Goal: Communication & Community: Answer question/provide support

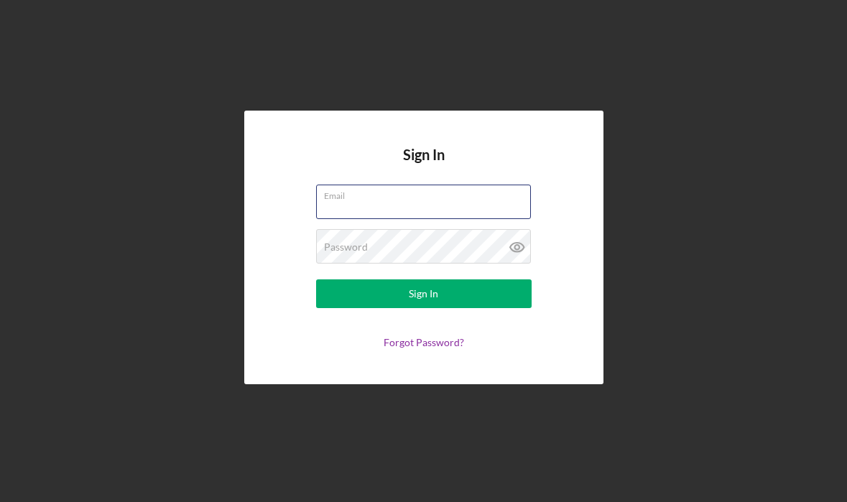
type input "[EMAIL_ADDRESS][DOMAIN_NAME]"
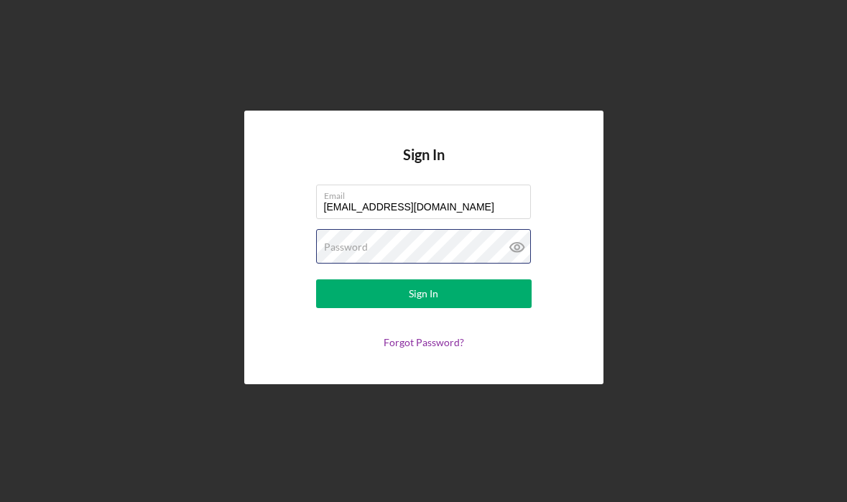
click at [423, 294] on button "Sign In" at bounding box center [424, 293] width 216 height 29
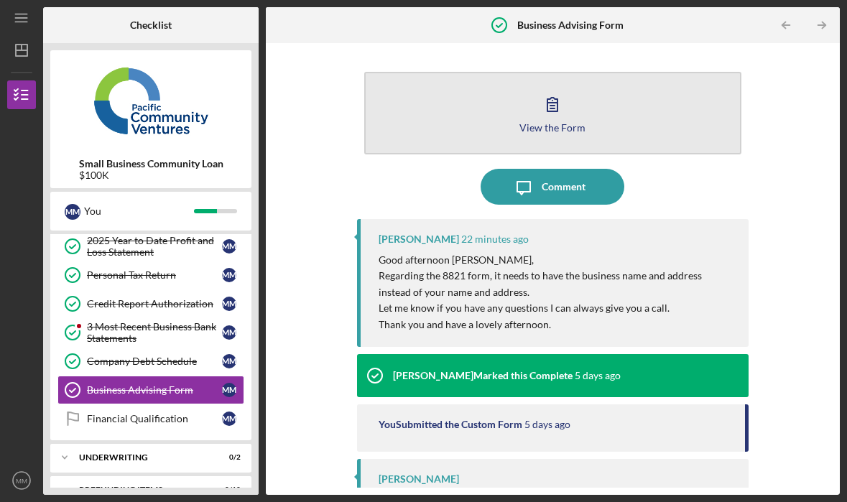
click at [550, 114] on icon "button" at bounding box center [552, 104] width 36 height 36
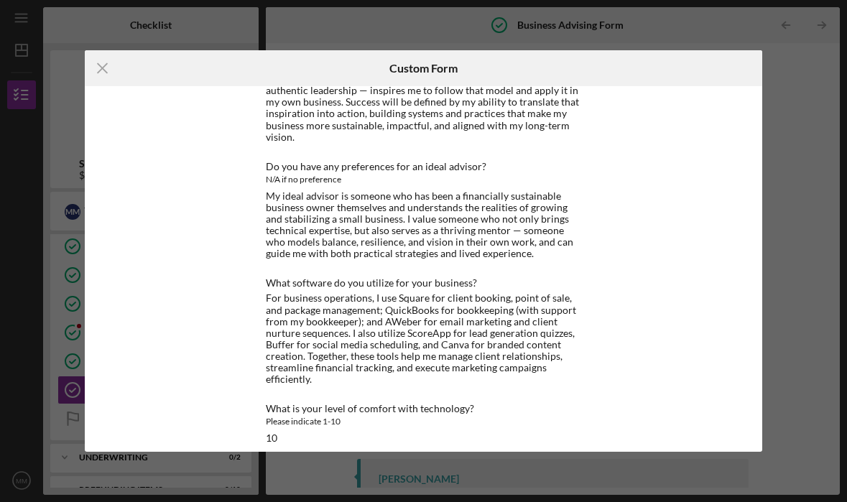
scroll to position [602, 0]
click at [99, 60] on icon "Icon/Menu Close" at bounding box center [103, 68] width 36 height 36
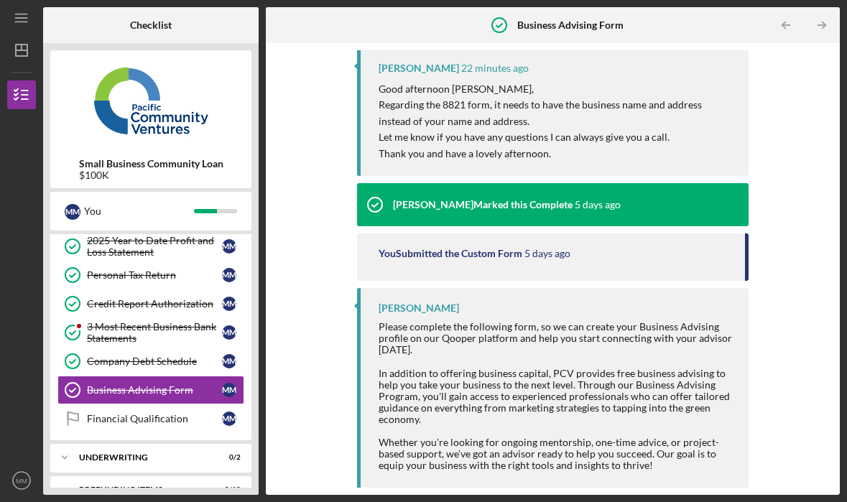
scroll to position [170, 0]
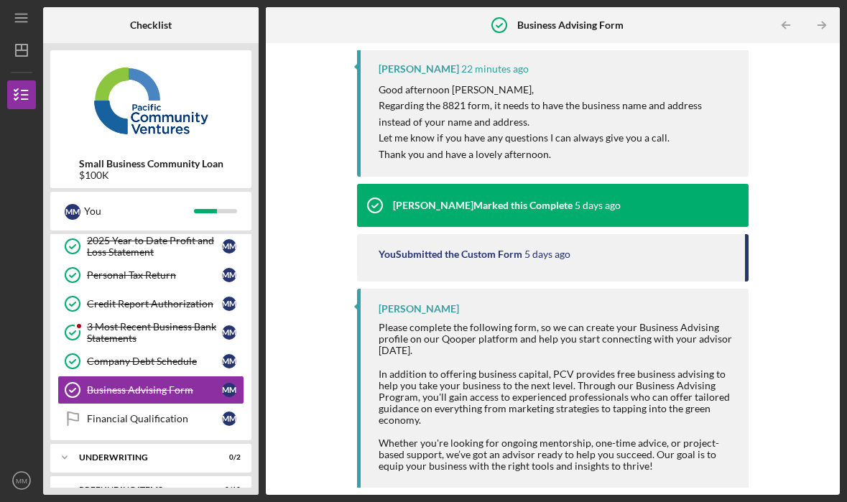
click at [506, 253] on div "You Submitted the Custom Form" at bounding box center [451, 254] width 144 height 11
click at [498, 256] on div "You Submitted the Custom Form" at bounding box center [451, 254] width 144 height 11
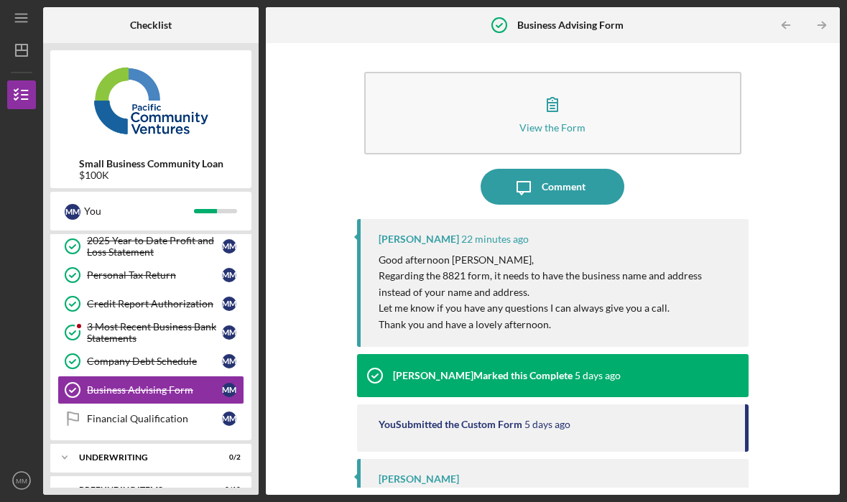
scroll to position [0, 0]
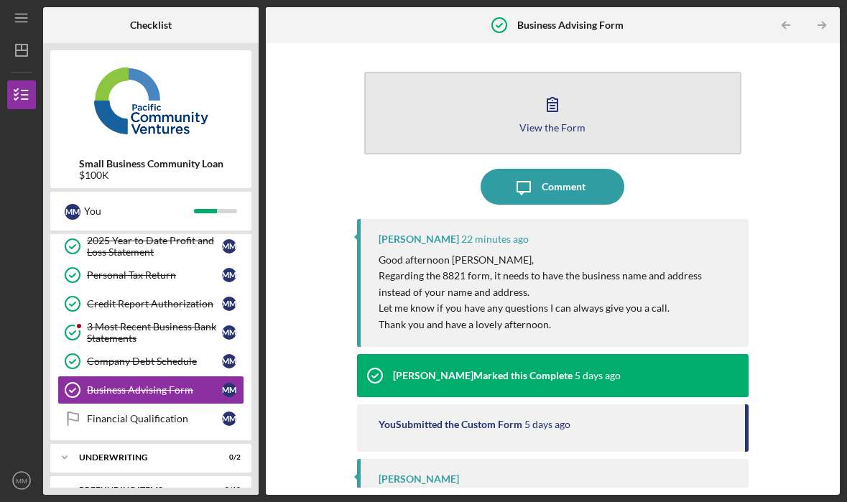
click at [556, 123] on div "View the Form" at bounding box center [552, 127] width 66 height 11
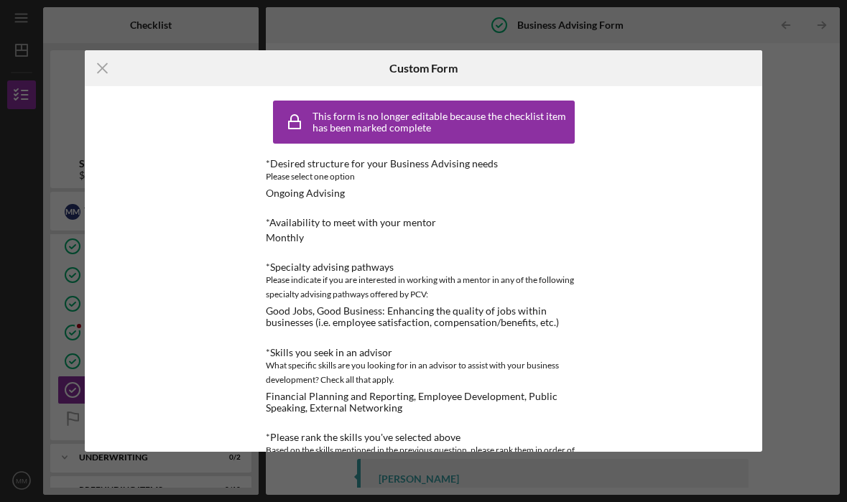
scroll to position [10, 0]
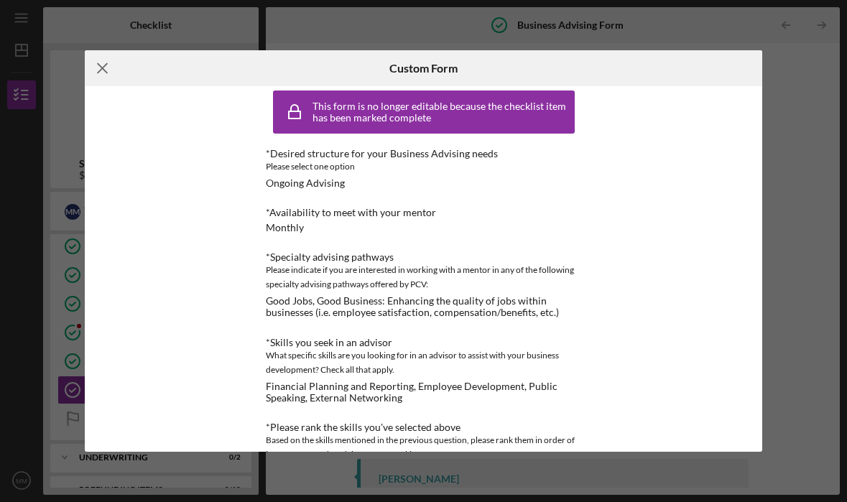
click at [106, 68] on icon "Icon/Menu Close" at bounding box center [103, 68] width 36 height 36
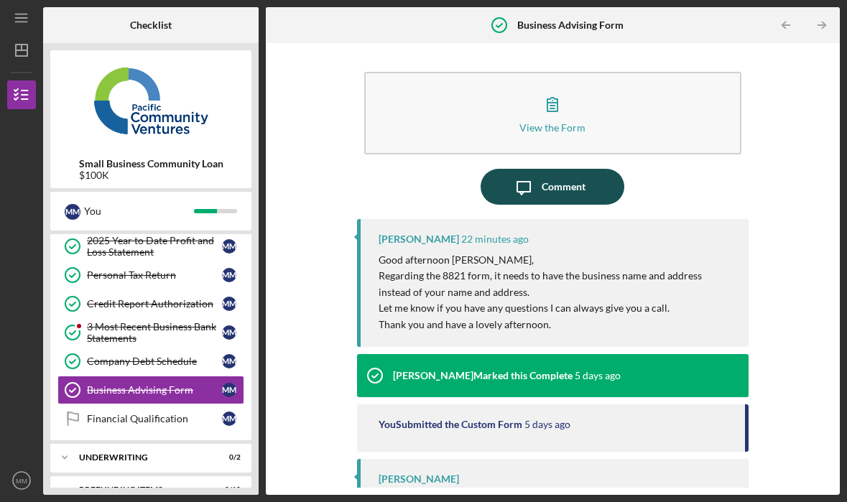
click at [569, 189] on div "Comment" at bounding box center [564, 187] width 44 height 36
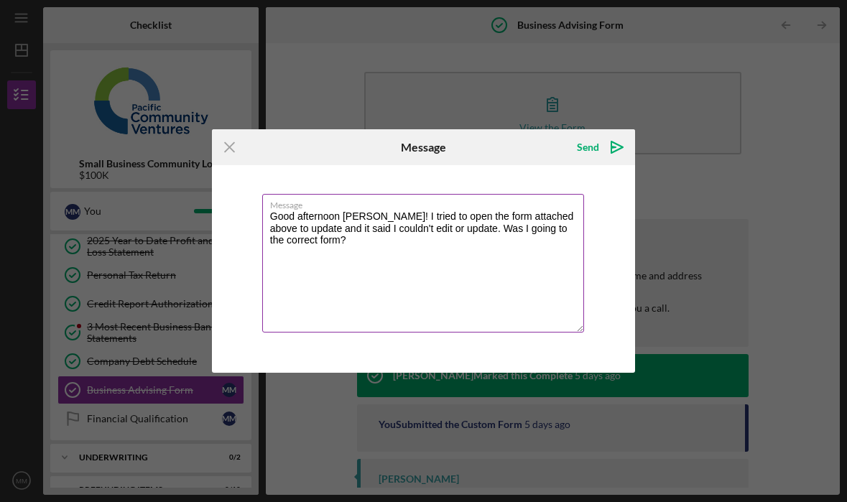
click at [435, 243] on textarea "Good afternoon [PERSON_NAME]! I tried to open the form attached above to update…" at bounding box center [423, 263] width 323 height 139
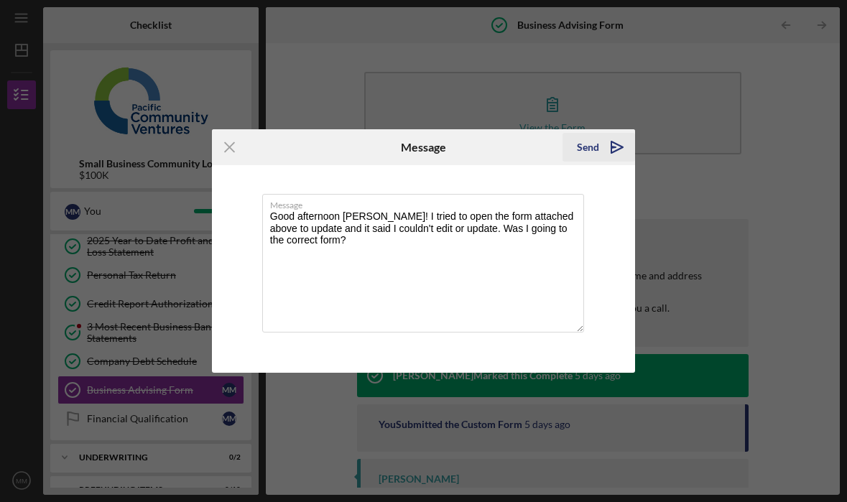
type textarea "Good afternoon [PERSON_NAME]! I tried to open the form attached above to update…"
click at [590, 144] on div "Send" at bounding box center [588, 147] width 22 height 29
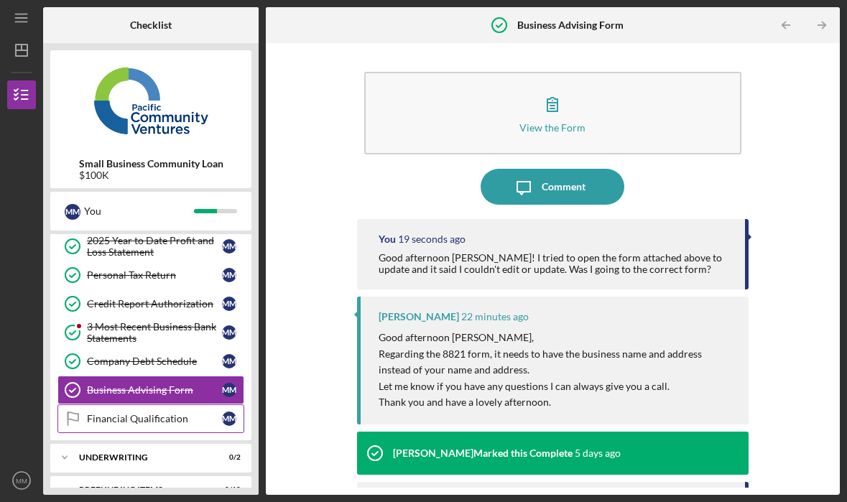
click at [167, 426] on link "Financial Qualification Financial Qualification M M" at bounding box center [150, 418] width 187 height 29
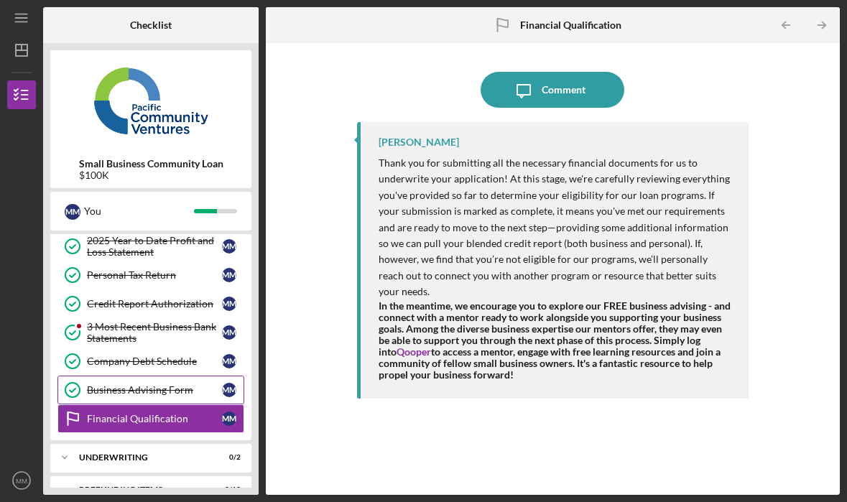
click at [147, 387] on div "Business Advising Form" at bounding box center [154, 389] width 135 height 11
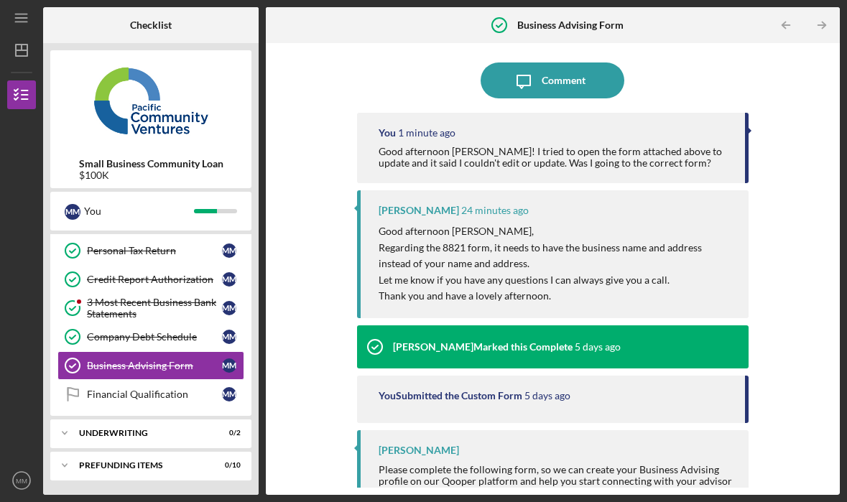
scroll to position [112, 0]
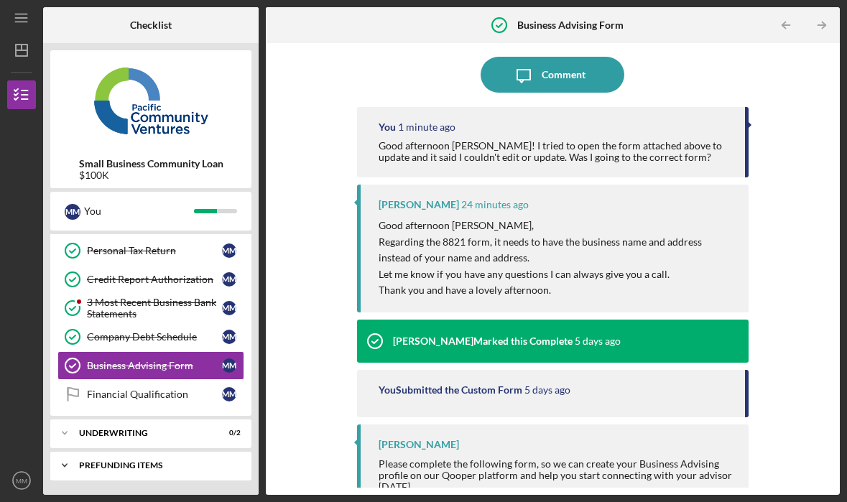
click at [134, 468] on div "Prefunding Items" at bounding box center [156, 465] width 154 height 9
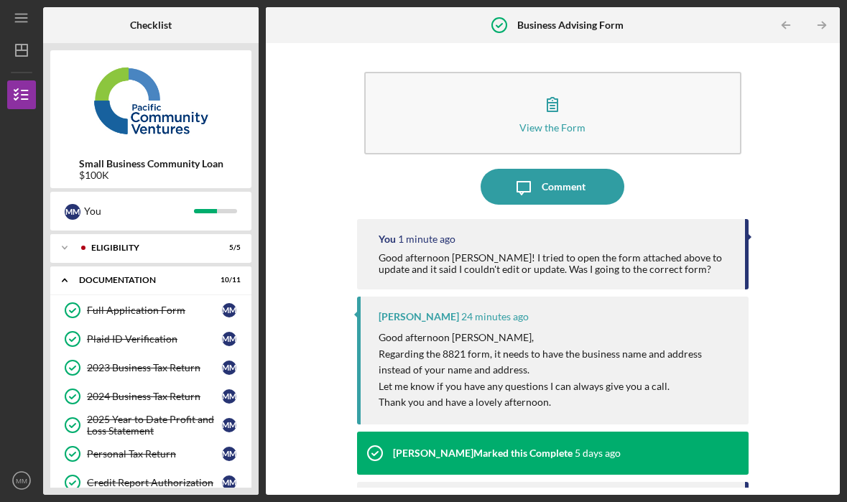
scroll to position [0, 0]
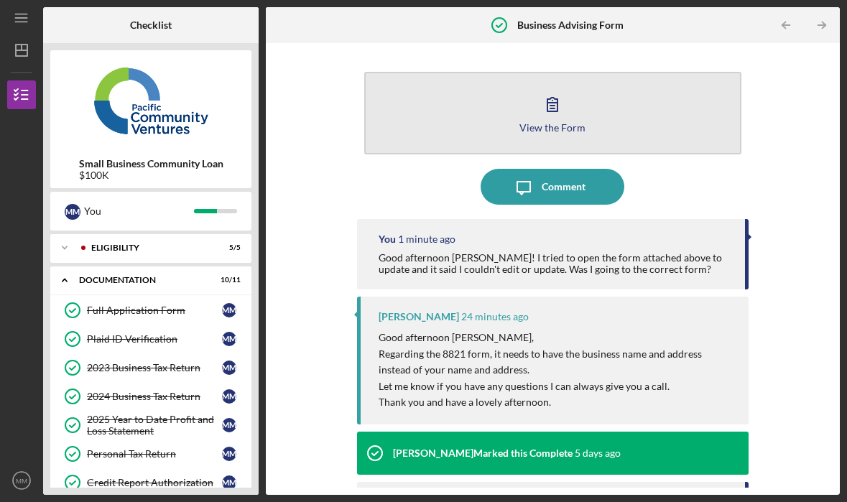
click at [552, 106] on icon "button" at bounding box center [552, 105] width 10 height 14
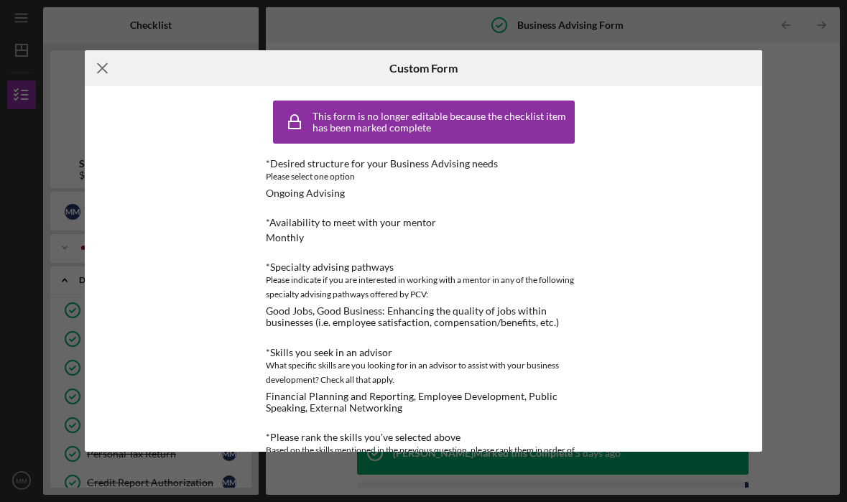
click at [98, 69] on icon "Icon/Menu Close" at bounding box center [103, 68] width 36 height 36
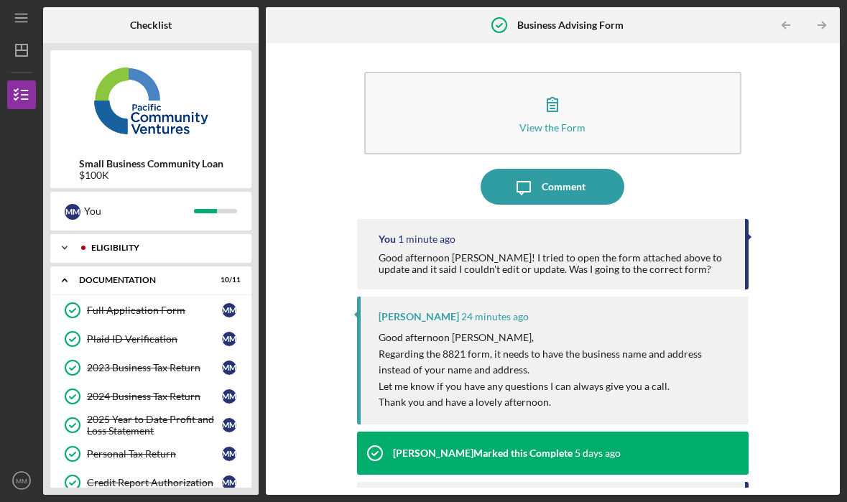
click at [66, 249] on icon "Icon/Expander" at bounding box center [64, 247] width 29 height 29
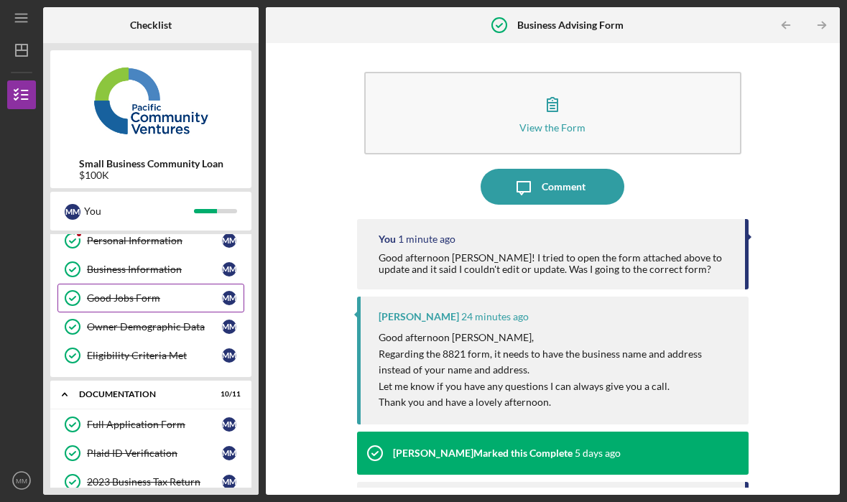
scroll to position [39, 0]
